Goal: Find specific page/section: Find specific page/section

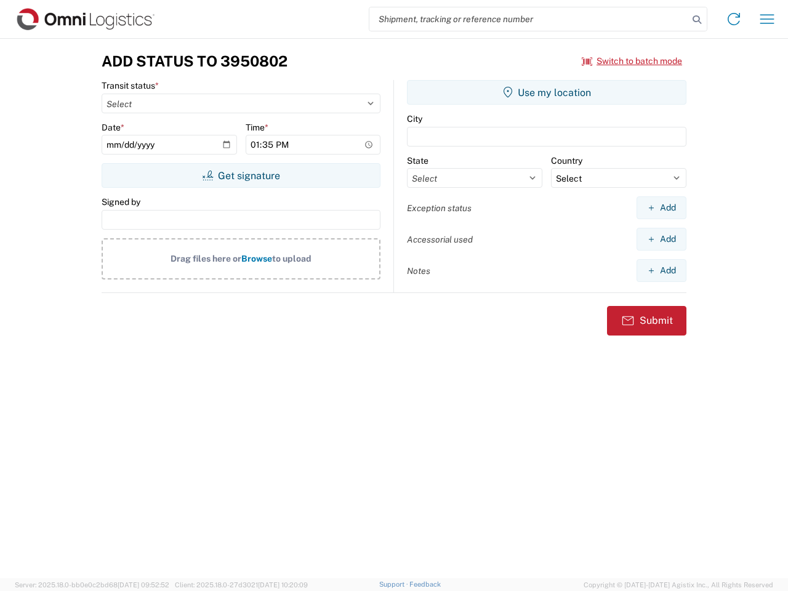
click at [529, 19] on input "search" at bounding box center [528, 18] width 319 height 23
click at [697, 20] on icon at bounding box center [696, 19] width 17 height 17
click at [734, 19] on icon at bounding box center [734, 19] width 20 height 20
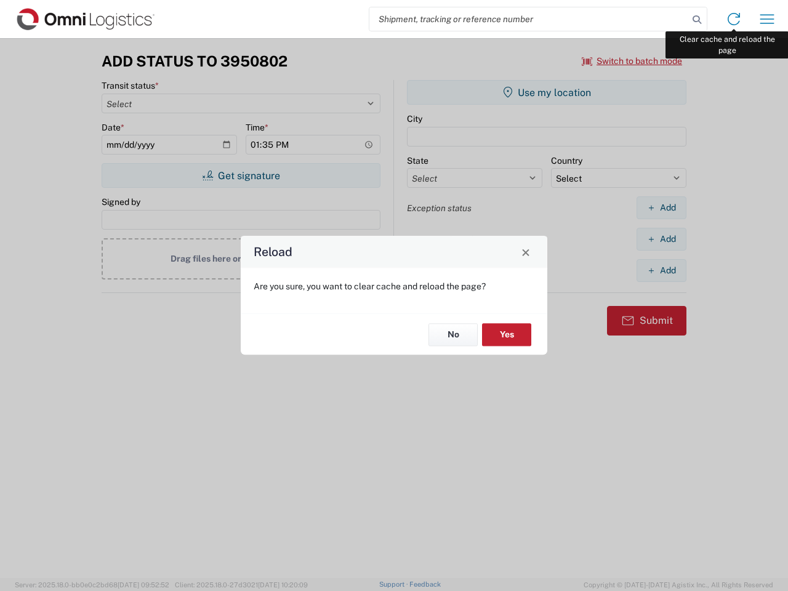
click at [767, 19] on div "Reload Are you sure, you want to clear cache and reload the page? No Yes" at bounding box center [394, 295] width 788 height 591
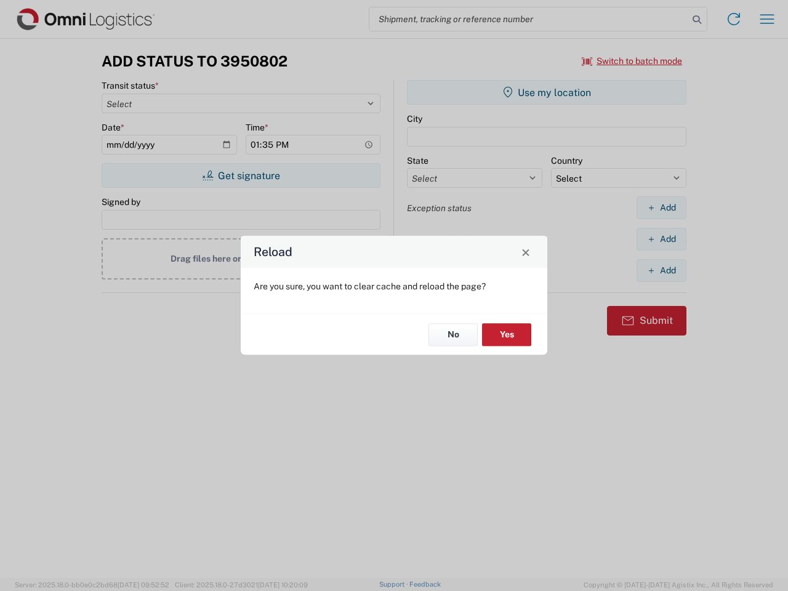
click at [632, 61] on div "Reload Are you sure, you want to clear cache and reload the page? No Yes" at bounding box center [394, 295] width 788 height 591
click at [241, 175] on div "Reload Are you sure, you want to clear cache and reload the page? No Yes" at bounding box center [394, 295] width 788 height 591
click at [547, 92] on div "Reload Are you sure, you want to clear cache and reload the page? No Yes" at bounding box center [394, 295] width 788 height 591
click at [661, 207] on div "Reload Are you sure, you want to clear cache and reload the page? No Yes" at bounding box center [394, 295] width 788 height 591
click at [661, 239] on div "Reload Are you sure, you want to clear cache and reload the page? No Yes" at bounding box center [394, 295] width 788 height 591
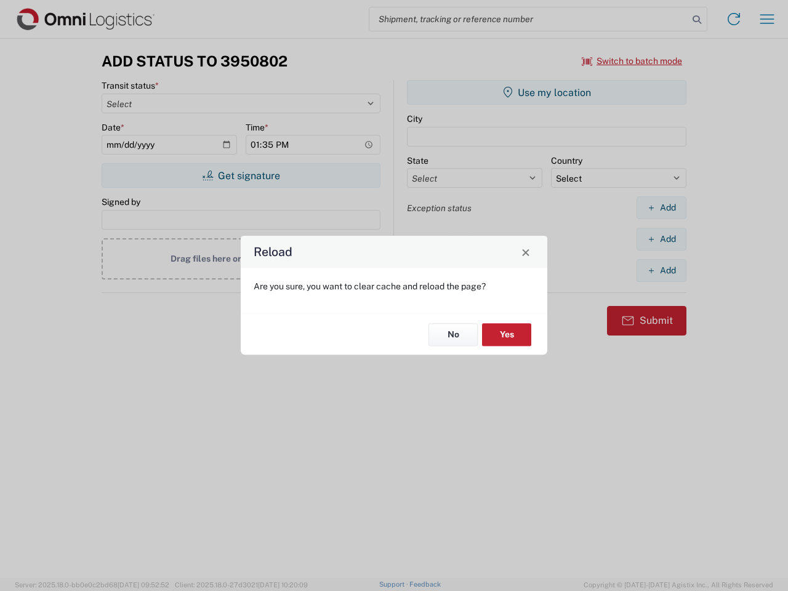
click at [661, 270] on div "Reload Are you sure, you want to clear cache and reload the page? No Yes" at bounding box center [394, 295] width 788 height 591
